Goal: Transaction & Acquisition: Purchase product/service

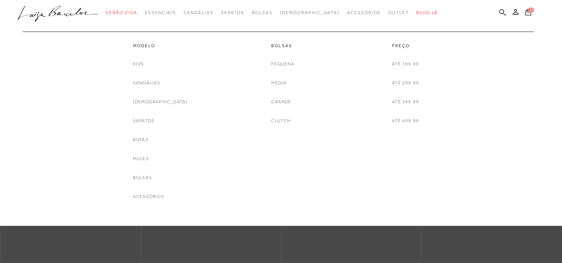
click at [269, 85] on div "Bolsas [GEOGRAPHIC_DATA] Média Grande Clutch" at bounding box center [282, 78] width 111 height 93
click at [276, 84] on link "Média" at bounding box center [278, 83] width 15 height 8
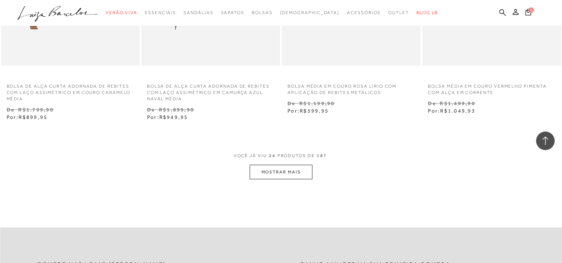
scroll to position [1587, 0]
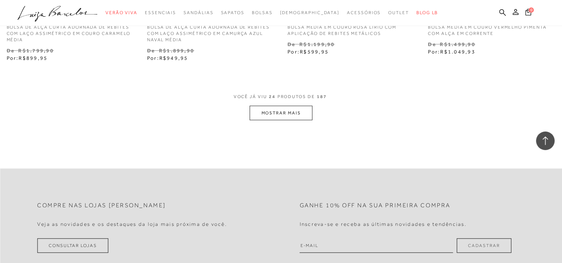
click at [299, 110] on button "MOSTRAR MAIS" at bounding box center [281, 113] width 62 height 14
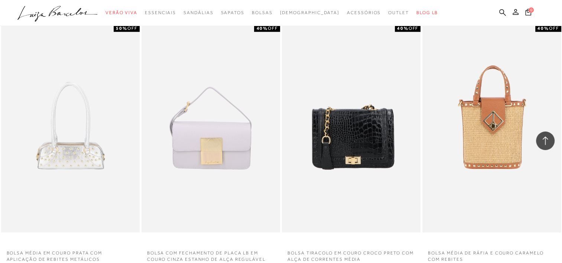
scroll to position [1900, 0]
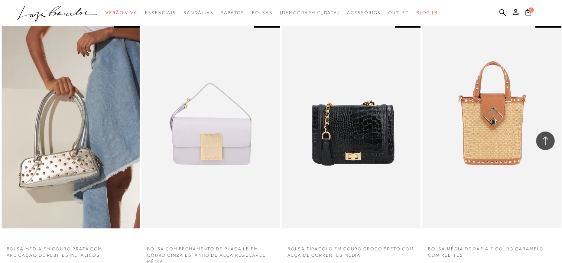
click at [123, 149] on img at bounding box center [71, 124] width 138 height 208
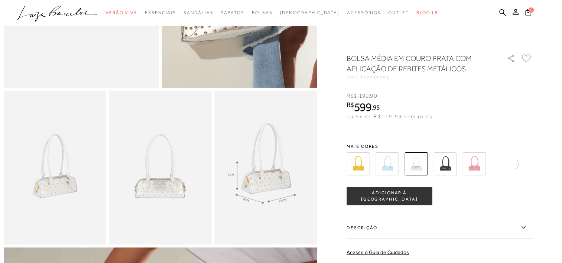
scroll to position [204, 0]
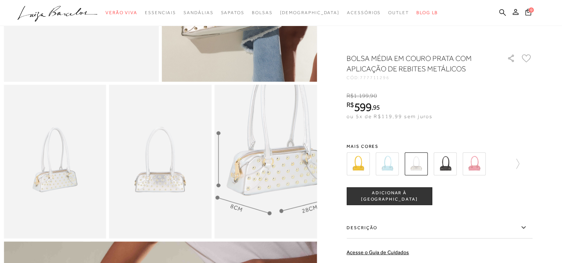
click at [258, 186] on img at bounding box center [275, 143] width 205 height 307
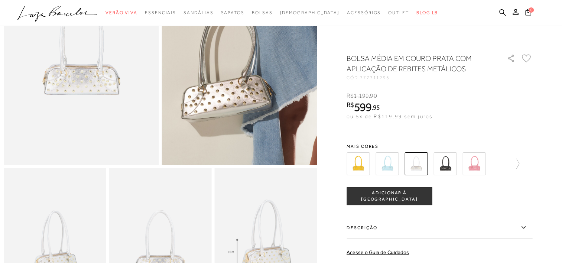
scroll to position [0, 0]
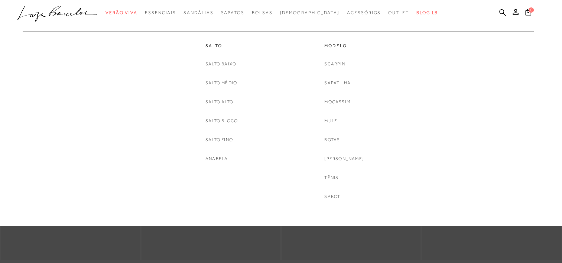
click at [223, 79] on link "Salto Médio" at bounding box center [221, 83] width 32 height 8
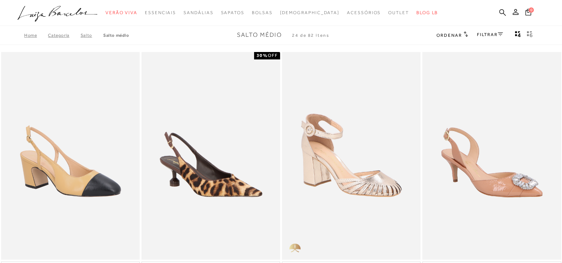
click at [487, 36] on link "FILTRAR" at bounding box center [490, 34] width 26 height 5
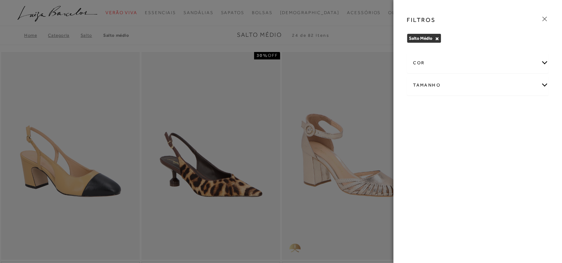
click at [486, 82] on div "Tamanho" at bounding box center [477, 85] width 141 height 20
click at [485, 109] on span "36" at bounding box center [481, 109] width 11 height 6
click at [482, 109] on input "36" at bounding box center [477, 110] width 7 height 7
checkbox input "true"
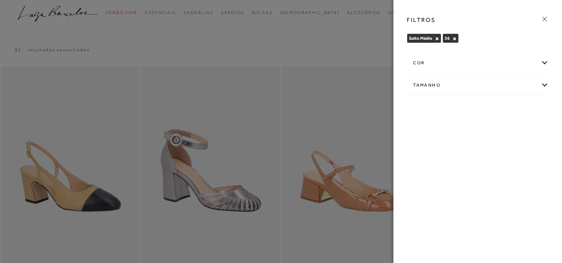
click at [328, 52] on div at bounding box center [281, 131] width 562 height 263
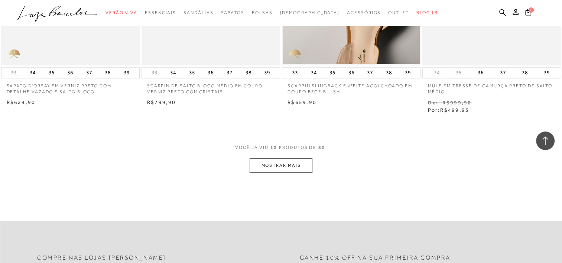
scroll to position [725, 0]
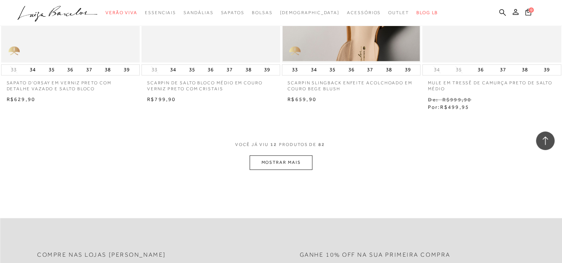
click at [277, 155] on div "VOCê JÁ VIU 12 PRODUTOS DE 82" at bounding box center [281, 149] width 92 height 14
click at [281, 162] on button "MOSTRAR MAIS" at bounding box center [281, 162] width 62 height 14
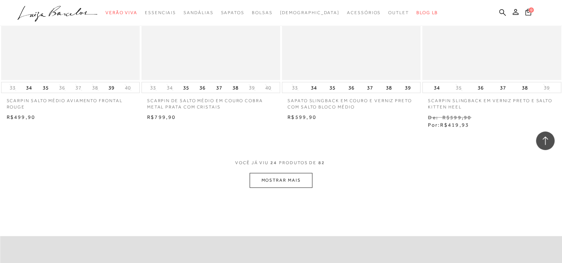
scroll to position [1498, 0]
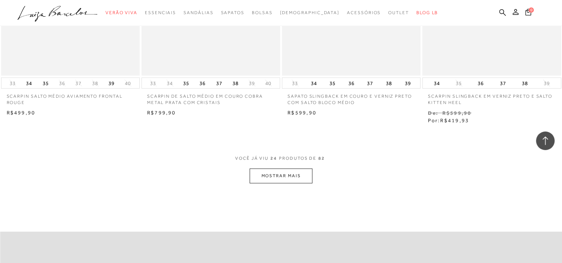
click at [290, 175] on button "MOSTRAR MAIS" at bounding box center [281, 176] width 62 height 14
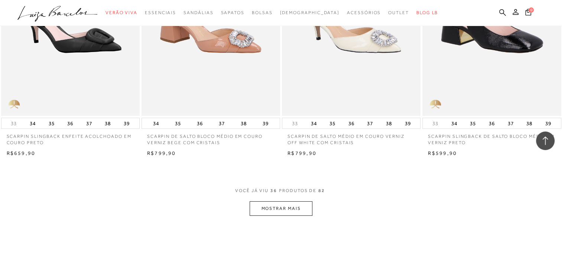
scroll to position [2288, 0]
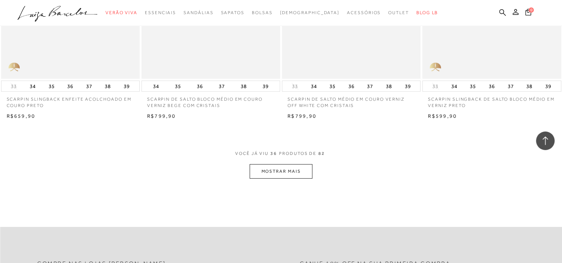
click at [258, 162] on div "VOCê JÁ VIU 36 PRODUTOS DE 82" at bounding box center [281, 157] width 92 height 14
click at [260, 169] on button "MOSTRAR MAIS" at bounding box center [281, 171] width 62 height 14
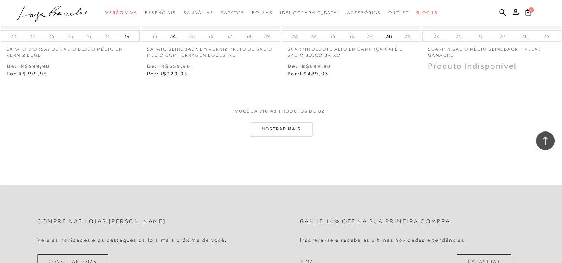
scroll to position [3136, 0]
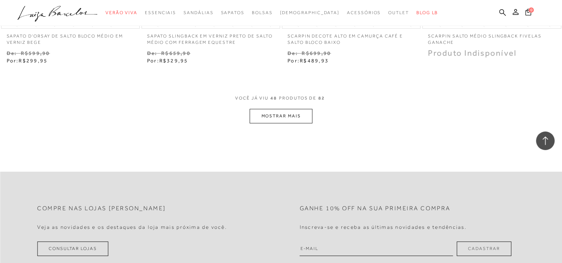
click at [291, 119] on button "MOSTRAR MAIS" at bounding box center [281, 116] width 62 height 14
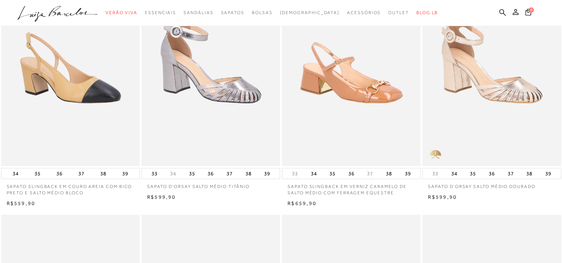
scroll to position [0, 0]
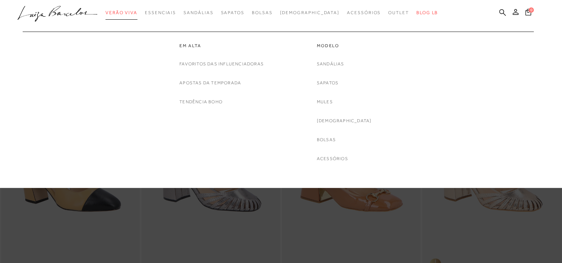
click at [123, 13] on span "Verão Viva" at bounding box center [122, 12] width 32 height 5
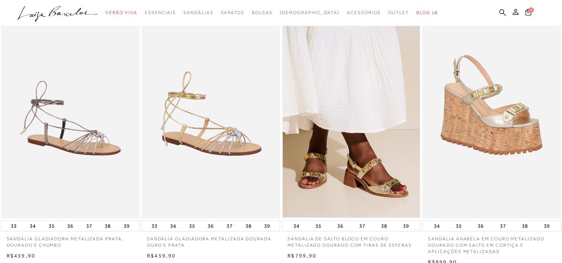
scroll to position [302, 0]
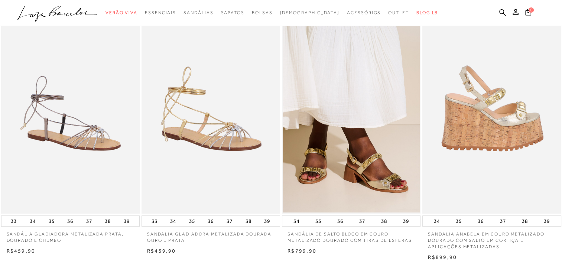
click at [479, 108] on img at bounding box center [492, 110] width 138 height 208
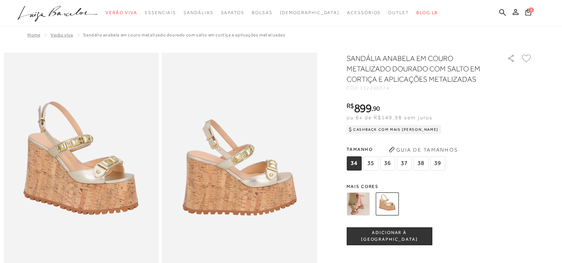
click at [365, 198] on img at bounding box center [358, 203] width 23 height 23
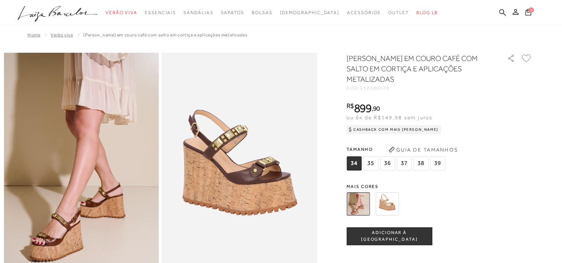
click at [388, 205] on img at bounding box center [387, 203] width 23 height 23
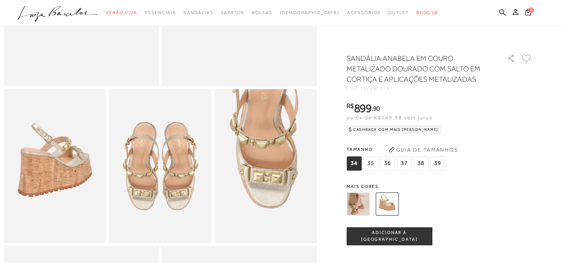
scroll to position [202, 0]
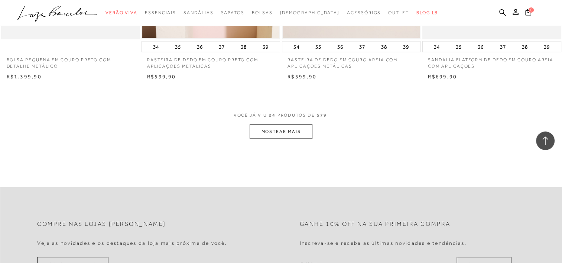
scroll to position [1525, 0]
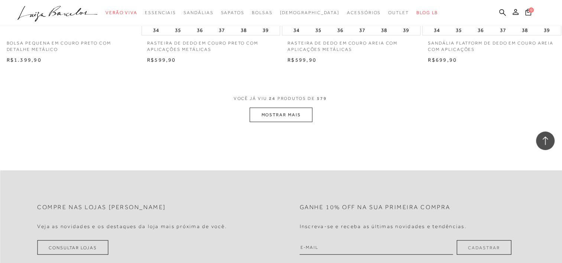
click at [280, 113] on button "MOSTRAR MAIS" at bounding box center [281, 115] width 62 height 14
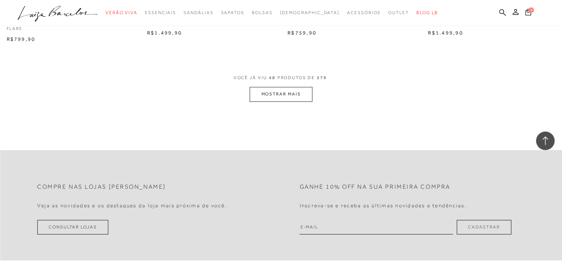
scroll to position [3116, 0]
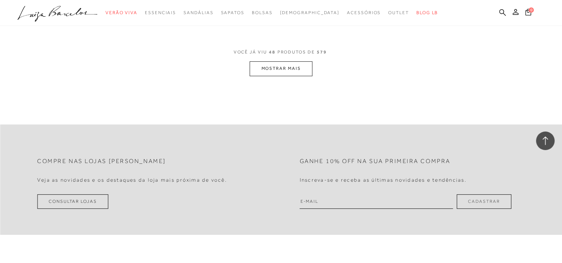
click at [279, 70] on button "MOSTRAR MAIS" at bounding box center [281, 68] width 62 height 14
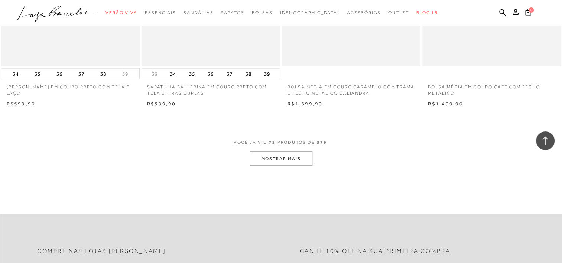
scroll to position [4571, 0]
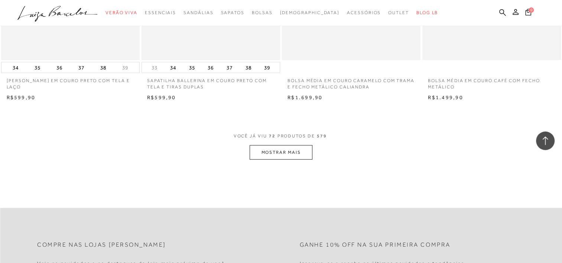
click at [279, 156] on button "MOSTRAR MAIS" at bounding box center [281, 152] width 62 height 14
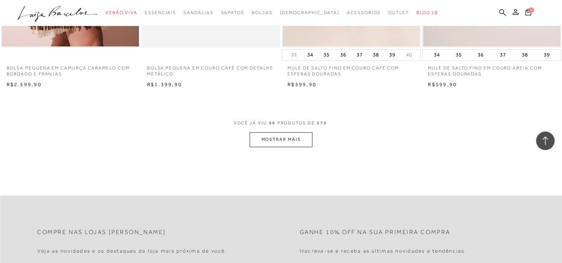
scroll to position [6133, 0]
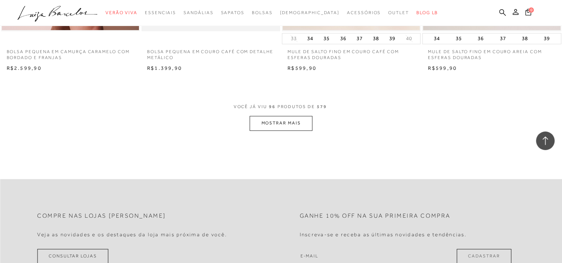
click at [283, 127] on button "MOSTRAR MAIS" at bounding box center [281, 123] width 62 height 14
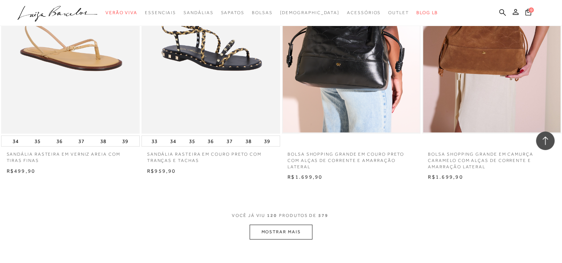
scroll to position [7588, 0]
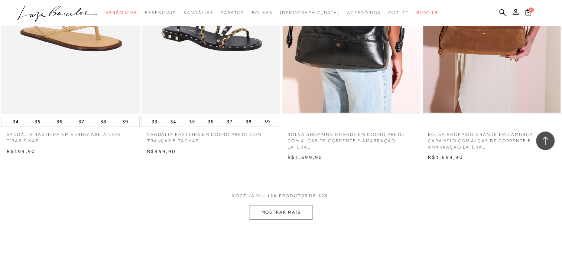
click at [282, 213] on button "MOSTRAR MAIS" at bounding box center [281, 212] width 62 height 14
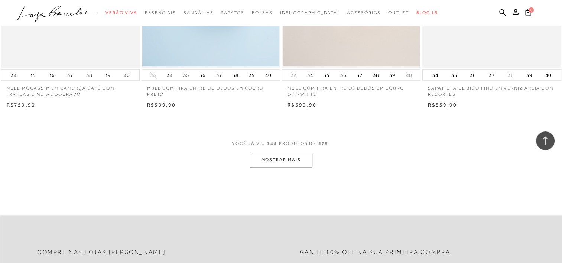
scroll to position [9184, 0]
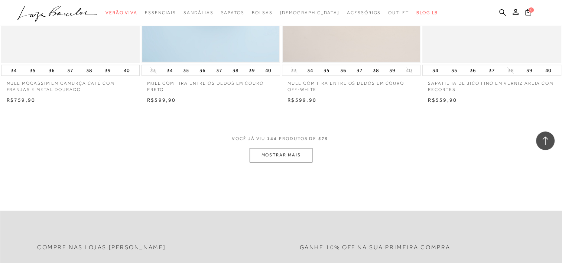
click at [299, 155] on button "MOSTRAR MAIS" at bounding box center [281, 155] width 62 height 14
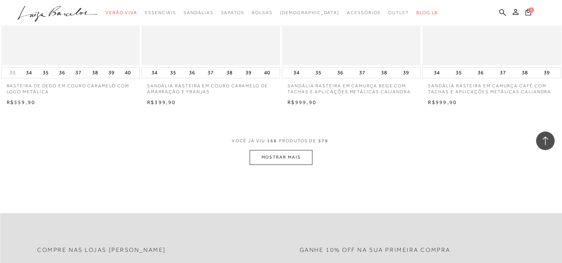
scroll to position [10730, 0]
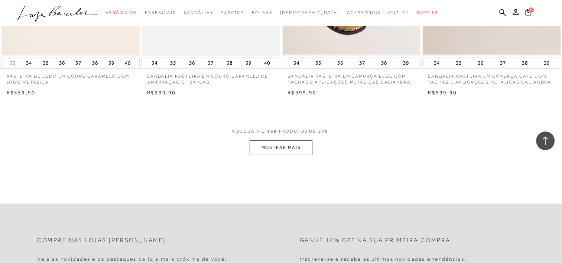
click at [290, 146] on button "MOSTRAR MAIS" at bounding box center [281, 147] width 62 height 14
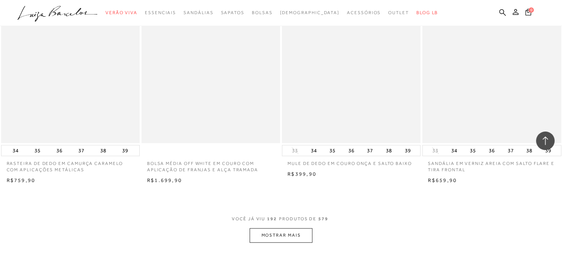
scroll to position [12209, 0]
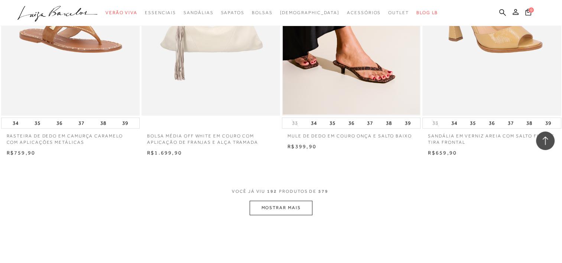
click at [294, 204] on button "MOSTRAR MAIS" at bounding box center [281, 208] width 62 height 14
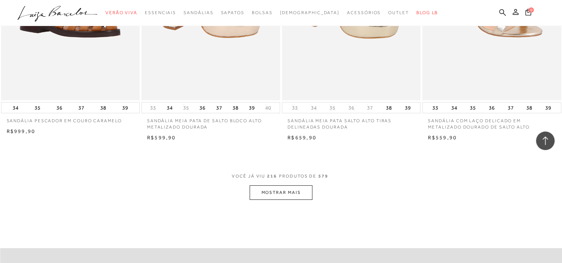
scroll to position [13779, 0]
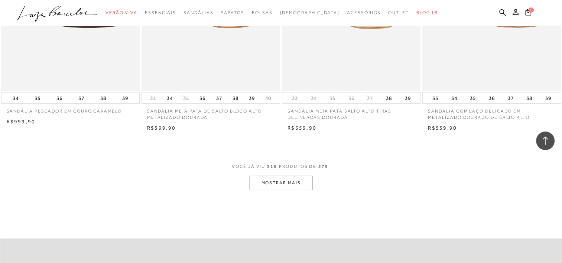
click at [288, 176] on button "MOSTRAR MAIS" at bounding box center [281, 183] width 62 height 14
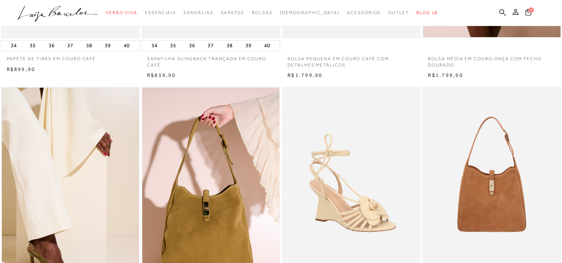
scroll to position [0, 0]
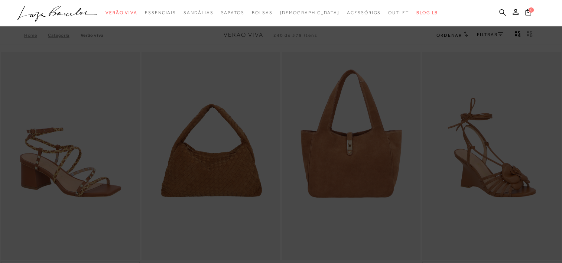
click at [503, 10] on icon at bounding box center [502, 12] width 7 height 7
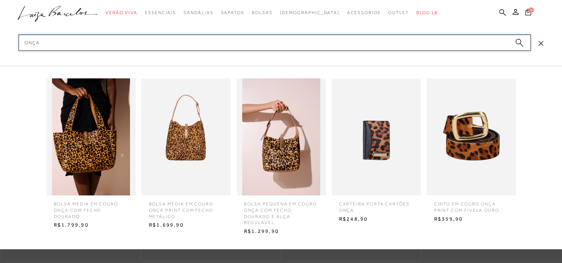
scroll to position [15, 0]
type input "onça"
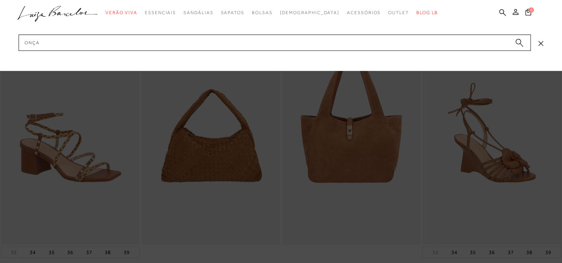
click at [517, 43] on circle "submit" at bounding box center [518, 41] width 5 height 5
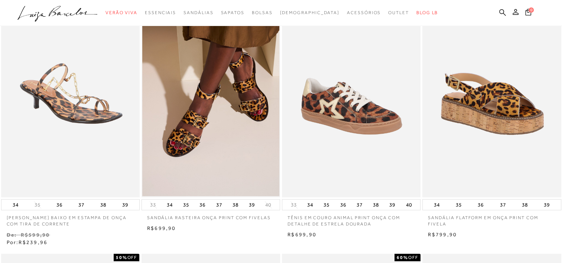
scroll to position [342, 0]
click at [79, 100] on img at bounding box center [70, 93] width 137 height 206
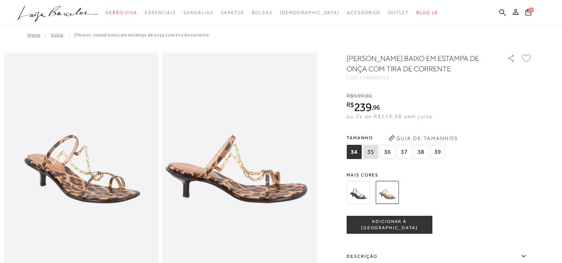
click at [391, 153] on span "36" at bounding box center [387, 152] width 15 height 14
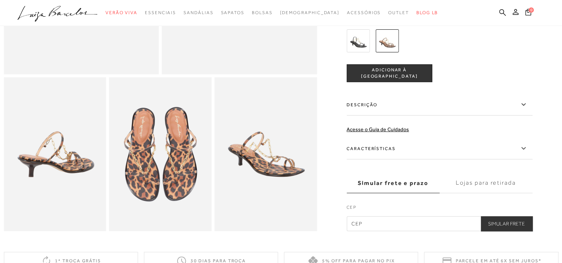
scroll to position [119, 0]
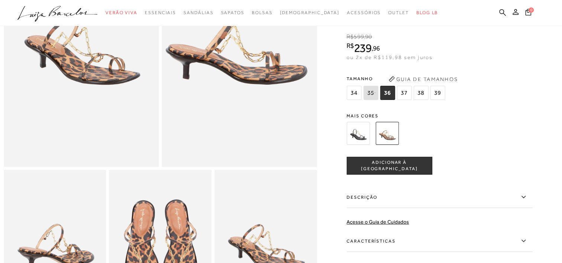
click at [379, 172] on span "ADICIONAR À [GEOGRAPHIC_DATA]" at bounding box center [389, 165] width 85 height 13
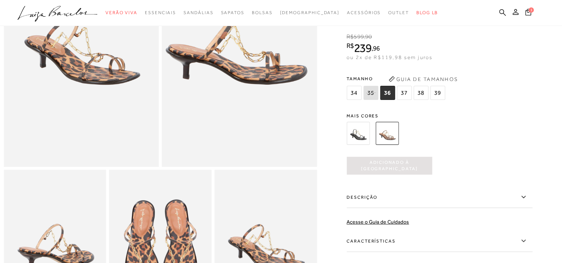
scroll to position [0, 0]
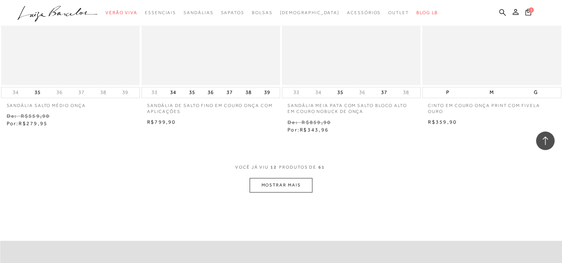
scroll to position [729, 0]
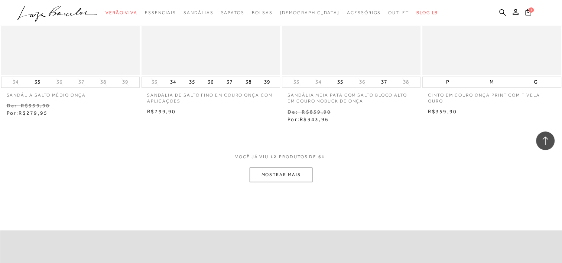
click at [300, 175] on button "MOSTRAR MAIS" at bounding box center [281, 175] width 62 height 14
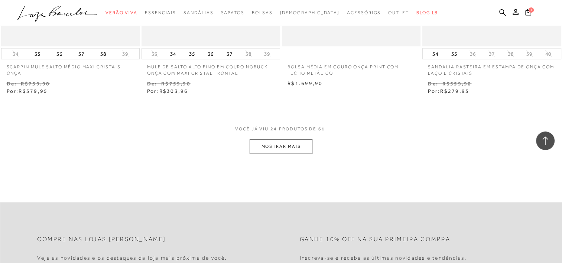
scroll to position [1548, 0]
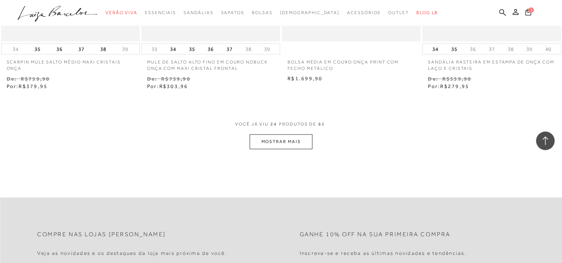
click at [288, 138] on button "MOSTRAR MAIS" at bounding box center [281, 142] width 62 height 14
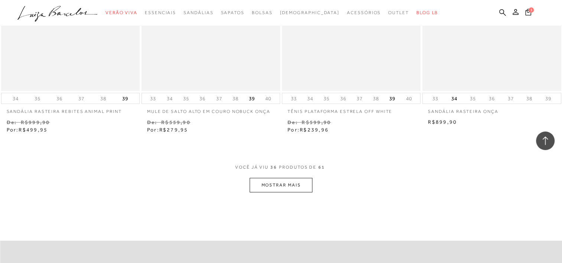
scroll to position [2312, 0]
